Goal: Transaction & Acquisition: Purchase product/service

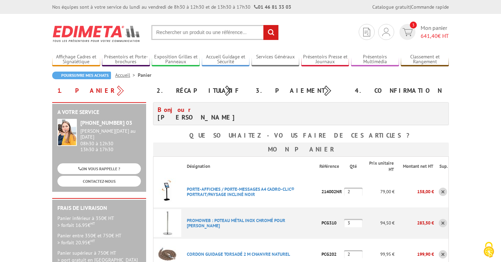
scroll to position [1, 0]
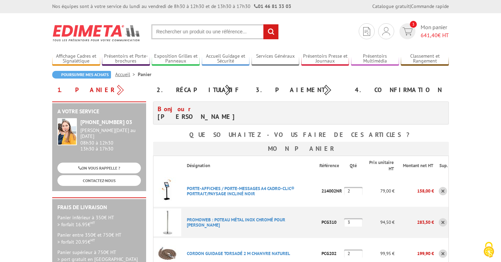
click at [274, 200] on p "PORTE-AFFICHES / PORTE-MESSAGES A4 CADRO-CLIC® PORTRAIT/PAYSAGE INCLINé NOIR" at bounding box center [250, 191] width 138 height 17
drag, startPoint x: 270, startPoint y: 196, endPoint x: 225, endPoint y: 188, distance: 46.3
click at [225, 188] on p "PORTE-AFFICHES / PORTE-MESSAGES A4 CADRO-CLIC® PORTRAIT/PAYSAGE INCLINé NOIR" at bounding box center [250, 191] width 138 height 17
copy link "PORTE-MESSAGES A4 CADRO-CLIC® PORTRAIT/PAYSAGE INCLINé NOIR"
click at [167, 186] on img at bounding box center [167, 191] width 28 height 28
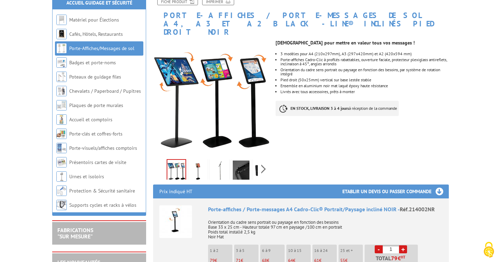
scroll to position [106, 0]
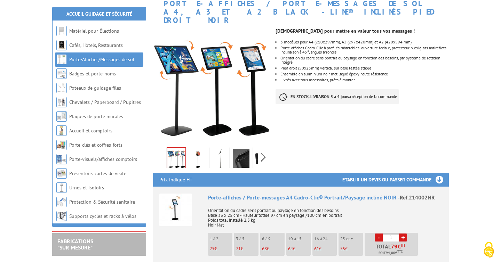
click at [245, 151] on img at bounding box center [241, 160] width 17 height 22
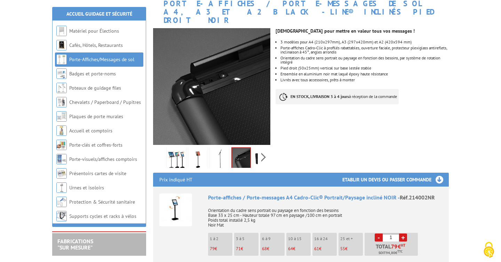
click at [268, 148] on div "Previous Next" at bounding box center [211, 157] width 117 height 24
click at [265, 148] on div "Previous Next" at bounding box center [211, 157] width 117 height 24
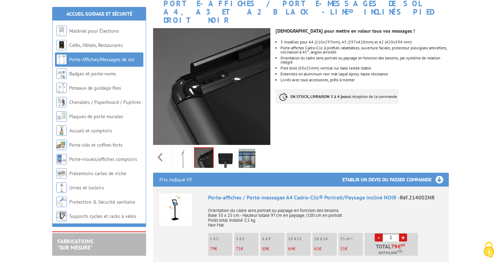
click at [220, 150] on img at bounding box center [225, 160] width 17 height 22
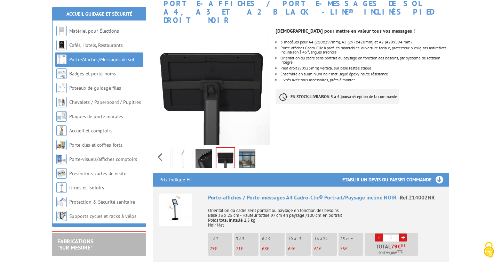
click at [249, 152] on img at bounding box center [247, 160] width 17 height 22
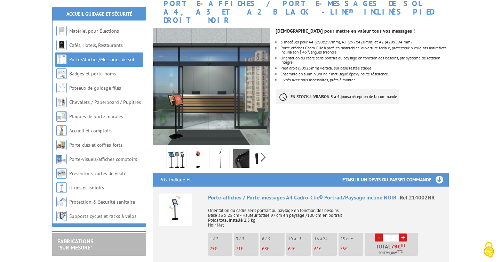
click at [161, 152] on div "Previous Next" at bounding box center [211, 157] width 117 height 24
click at [173, 151] on img at bounding box center [176, 160] width 17 height 22
